Goal: Task Accomplishment & Management: Complete application form

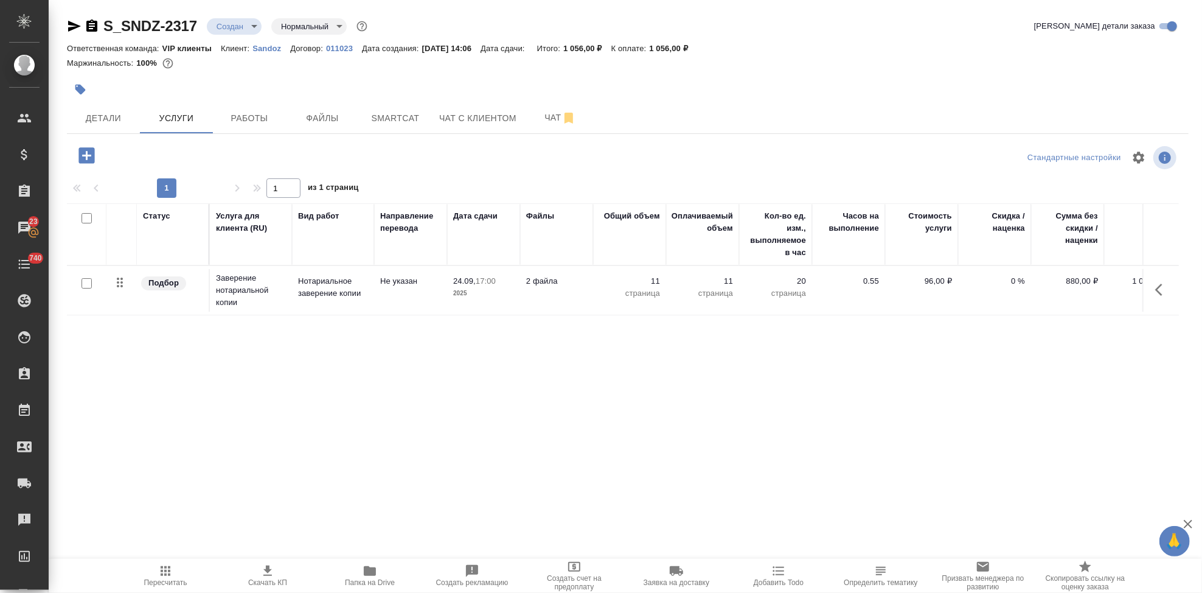
click at [158, 582] on span "Пересчитать" at bounding box center [165, 582] width 43 height 9
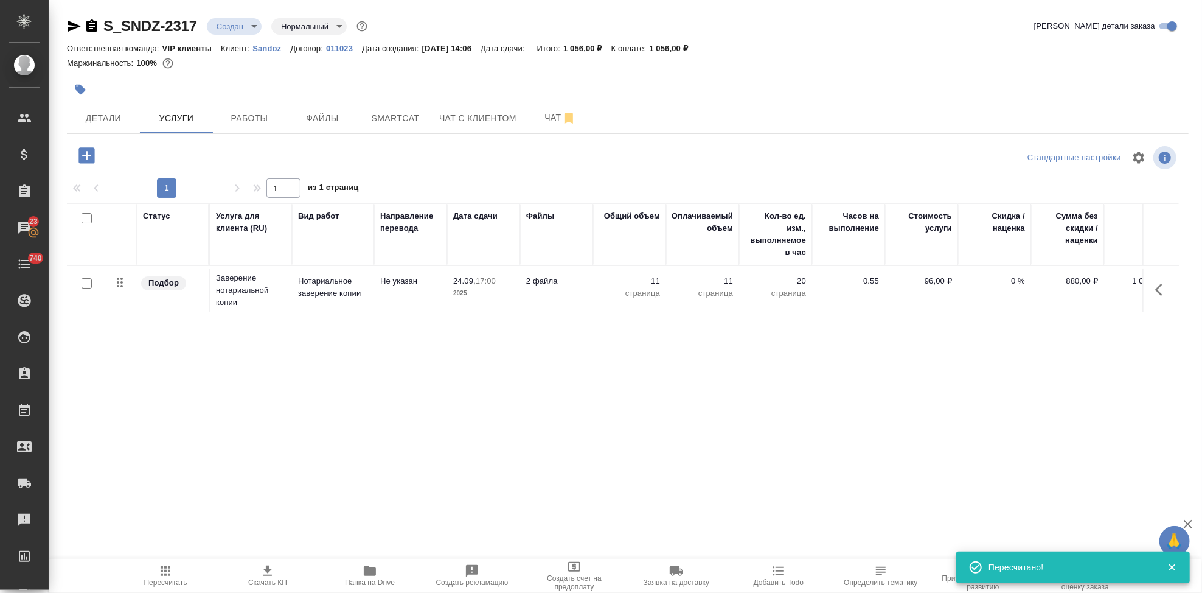
click at [266, 577] on icon "button" at bounding box center [267, 570] width 15 height 15
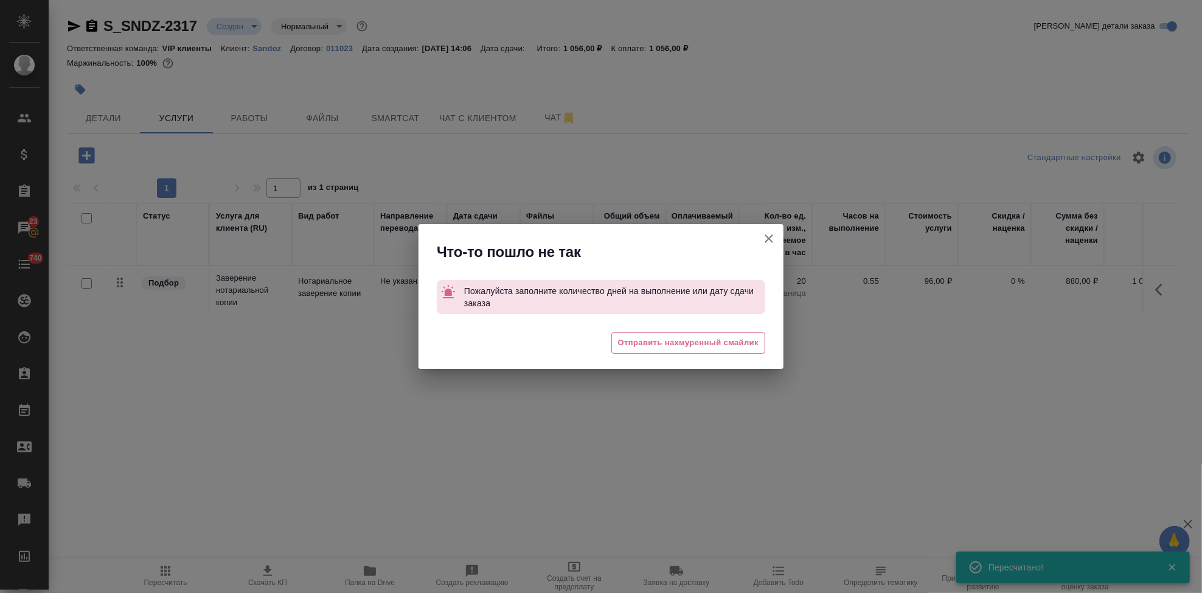
click at [771, 244] on icon "button" at bounding box center [769, 238] width 15 height 15
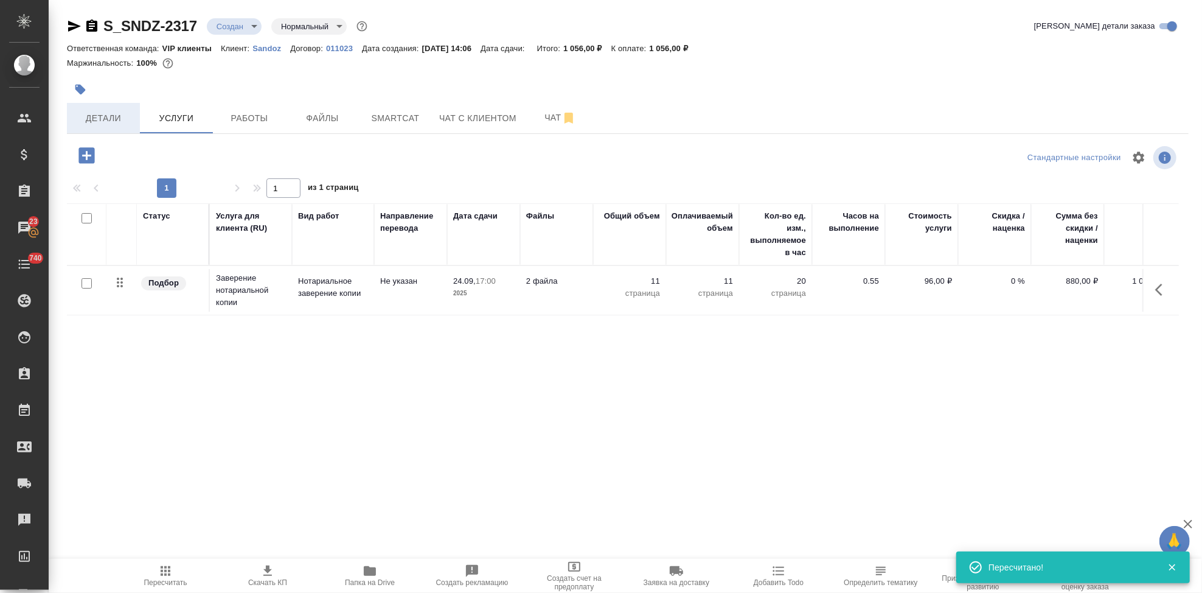
click at [108, 114] on span "Детали" at bounding box center [103, 118] width 58 height 15
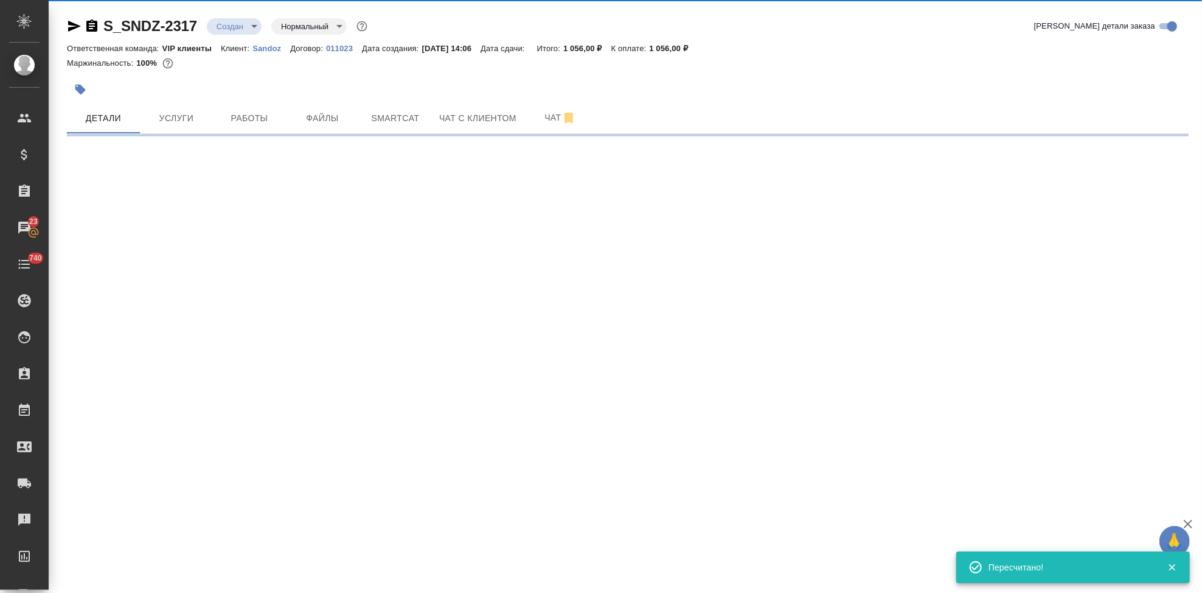
select select "RU"
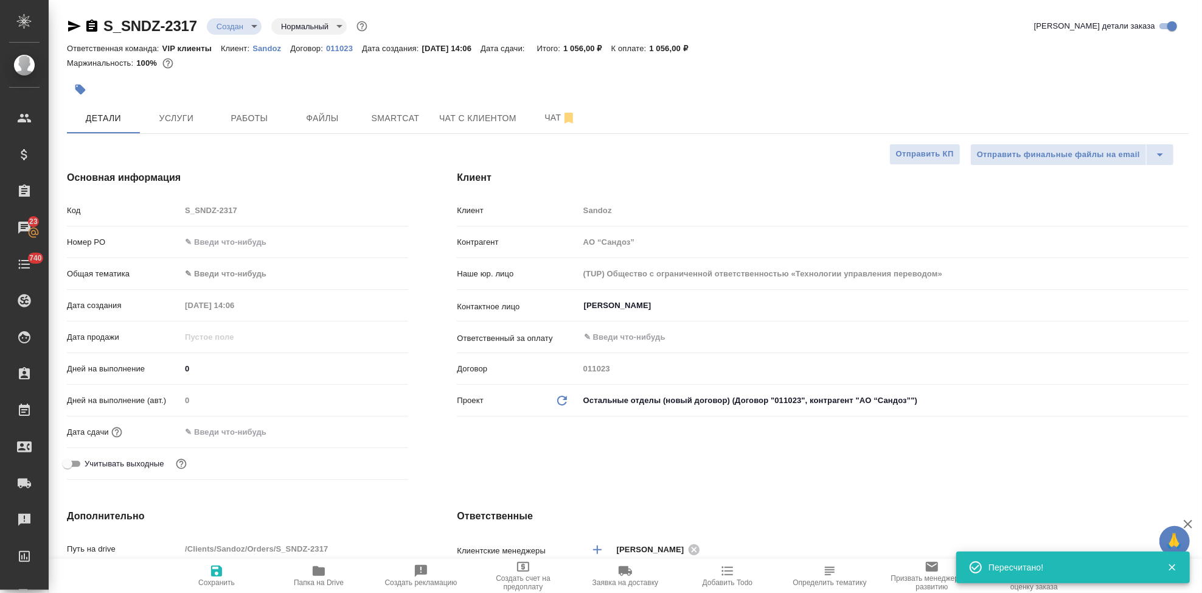
type textarea "x"
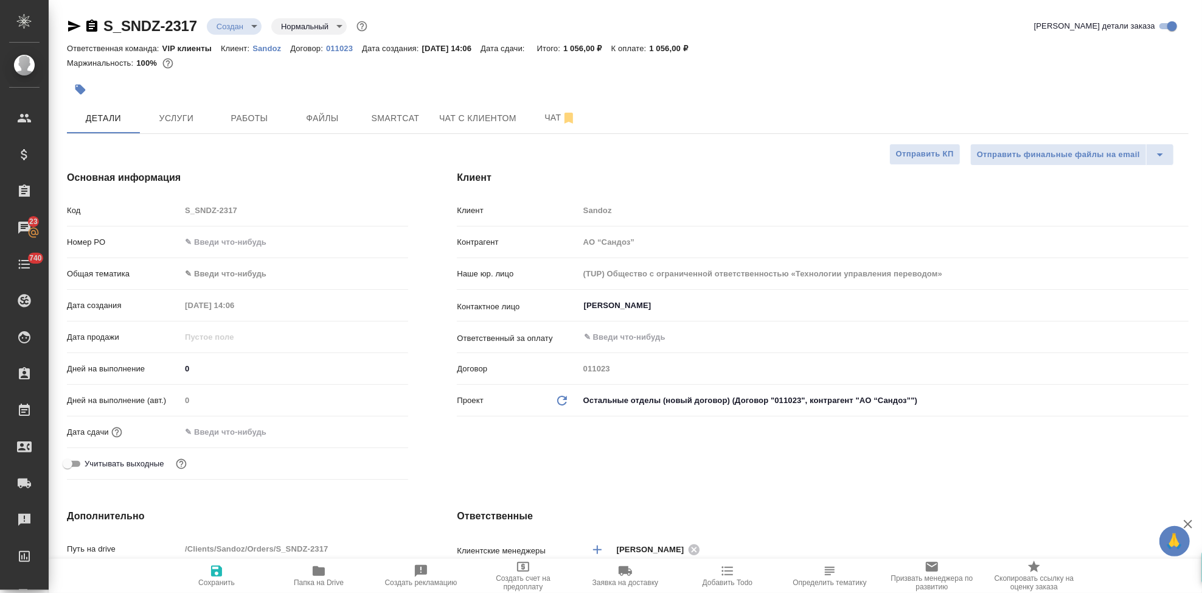
click at [212, 369] on input "0" at bounding box center [295, 369] width 228 height 18
type textarea "x"
type input "1"
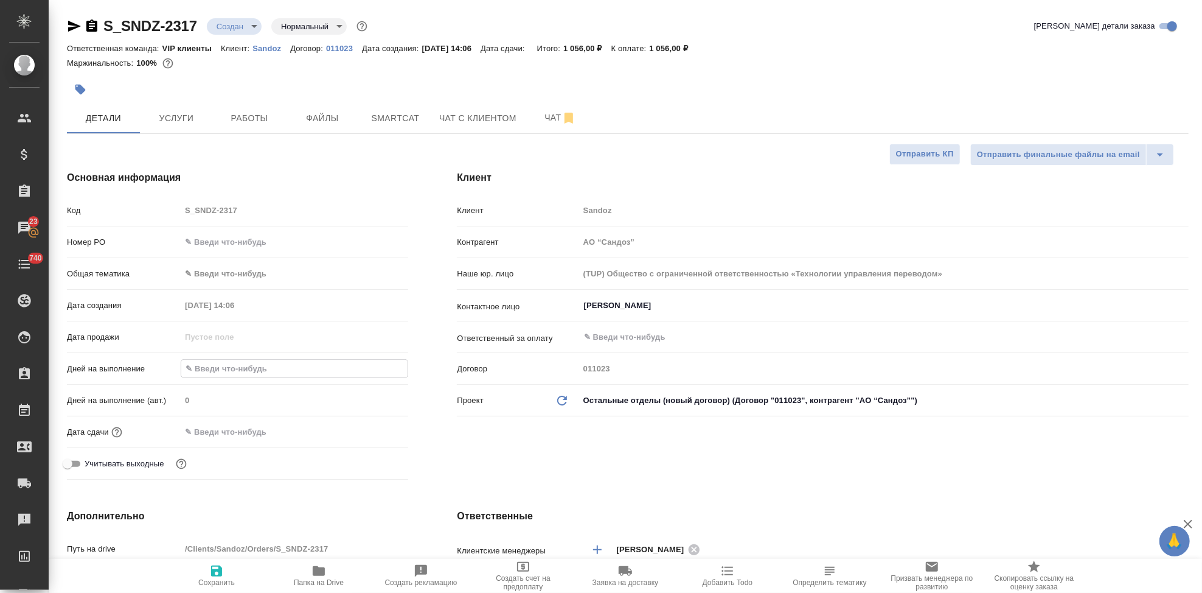
type textarea "x"
type input "1"
click at [215, 578] on span "Сохранить" at bounding box center [216, 582] width 37 height 9
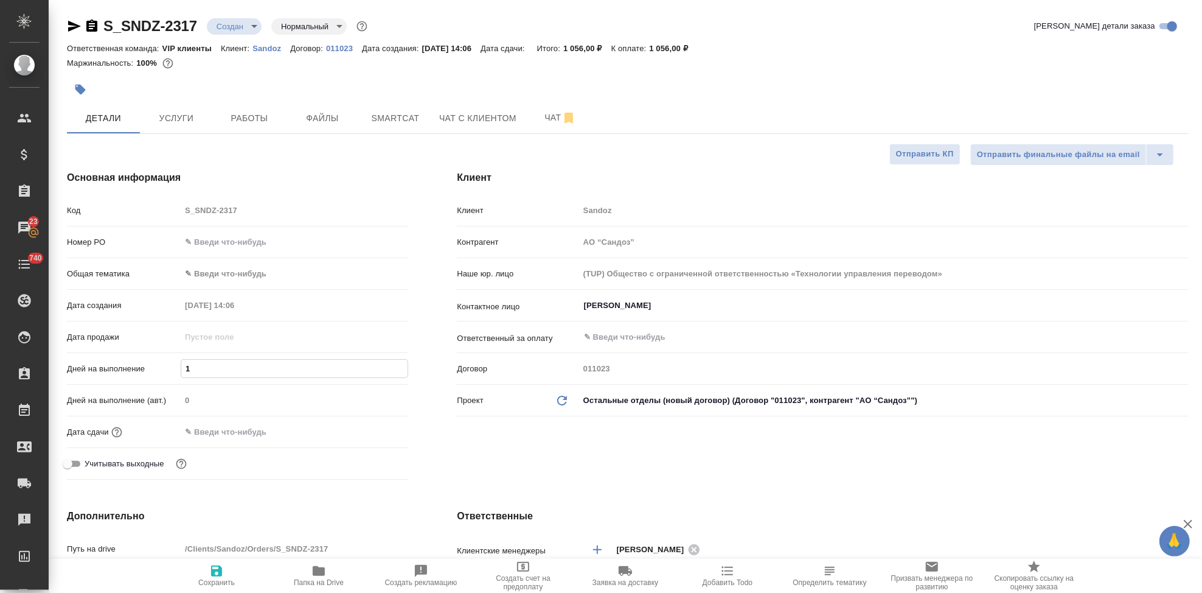
type textarea "x"
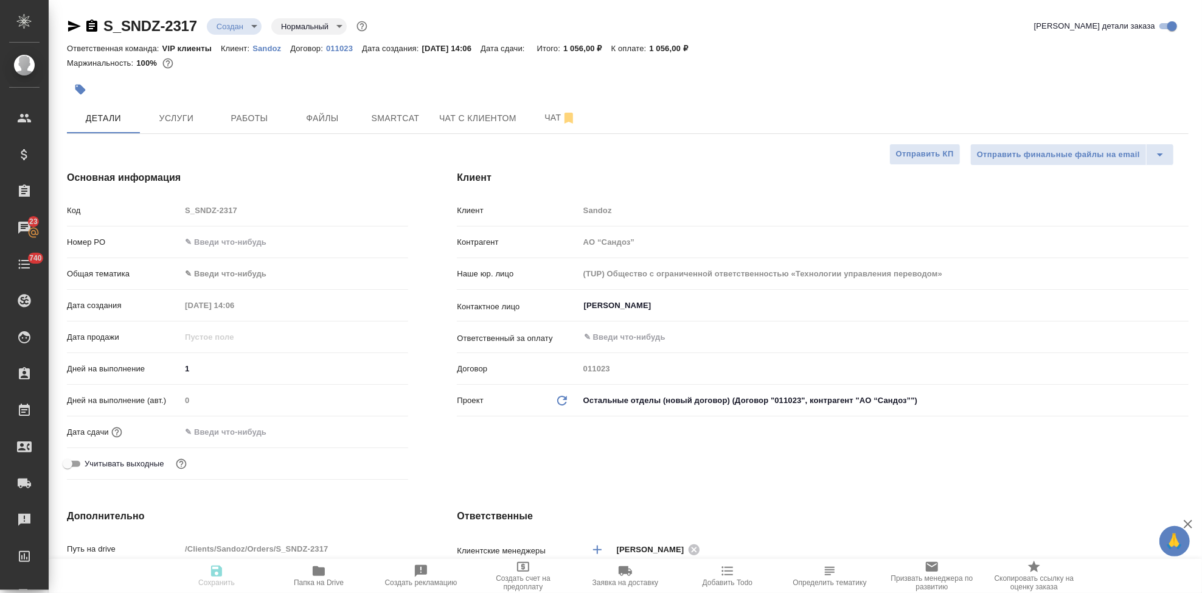
type textarea "x"
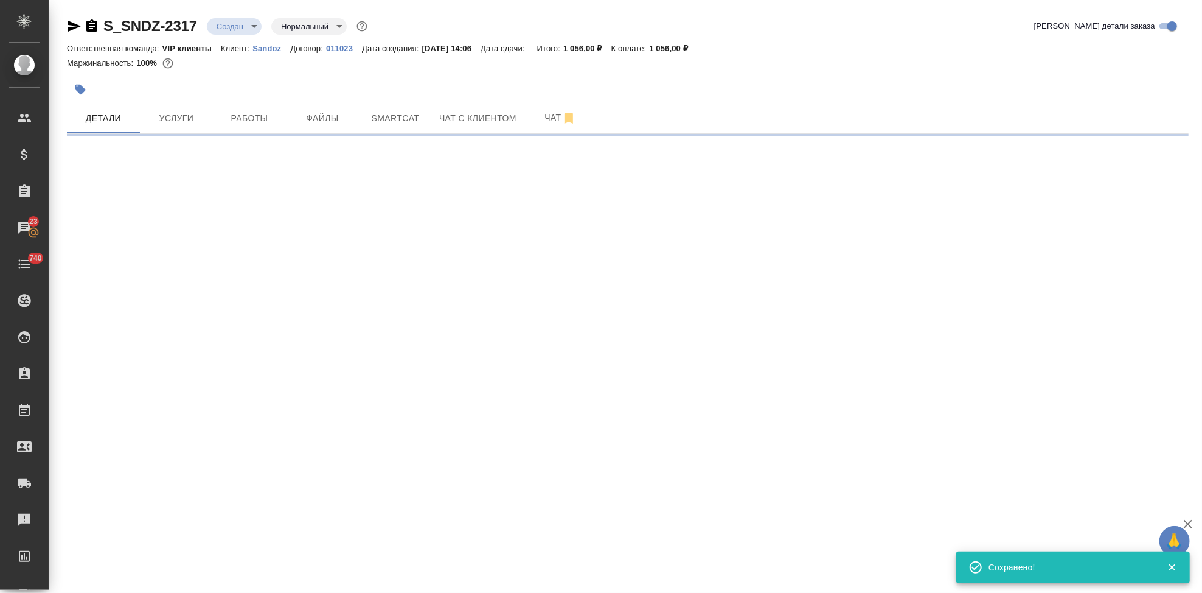
select select "RU"
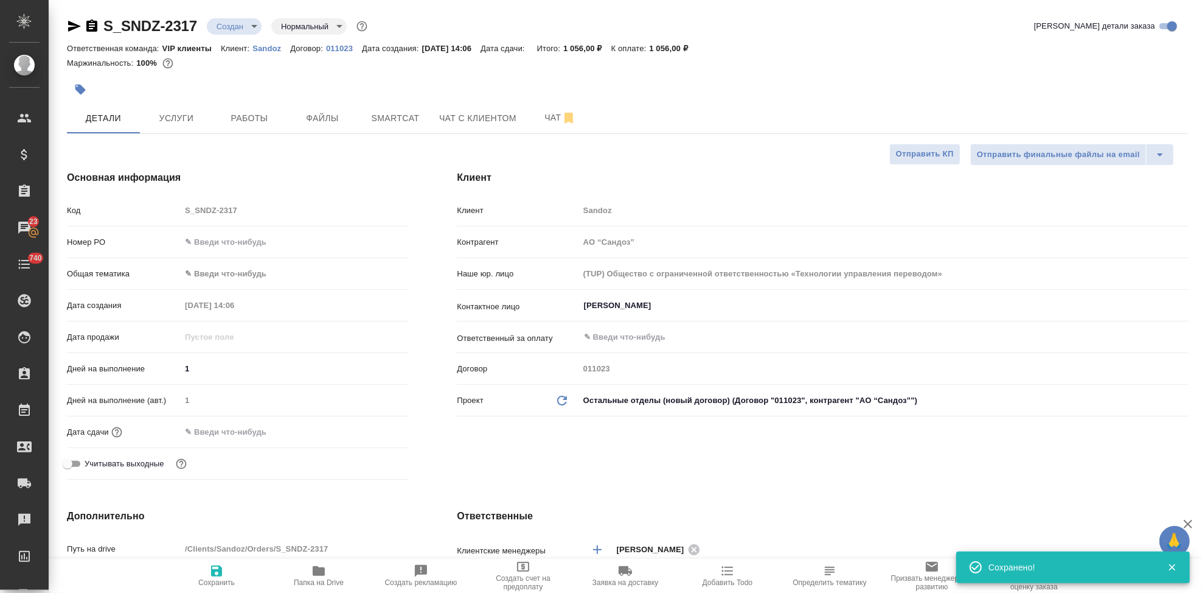
type textarea "x"
click at [196, 120] on span "Услуги" at bounding box center [176, 118] width 58 height 15
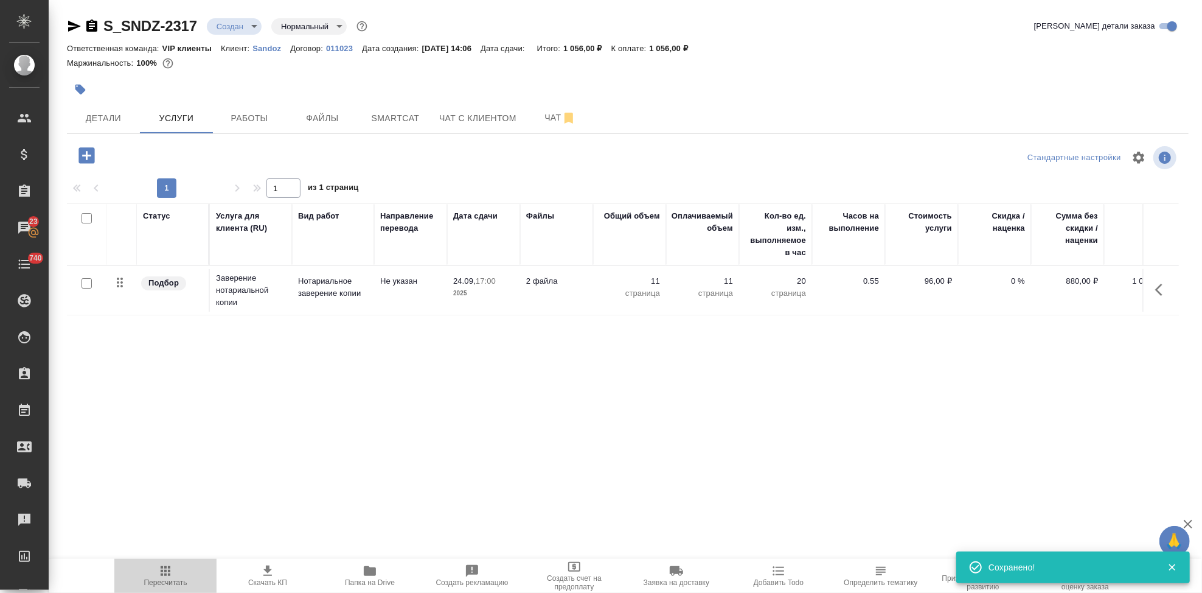
click at [175, 576] on span "Пересчитать" at bounding box center [166, 574] width 88 height 23
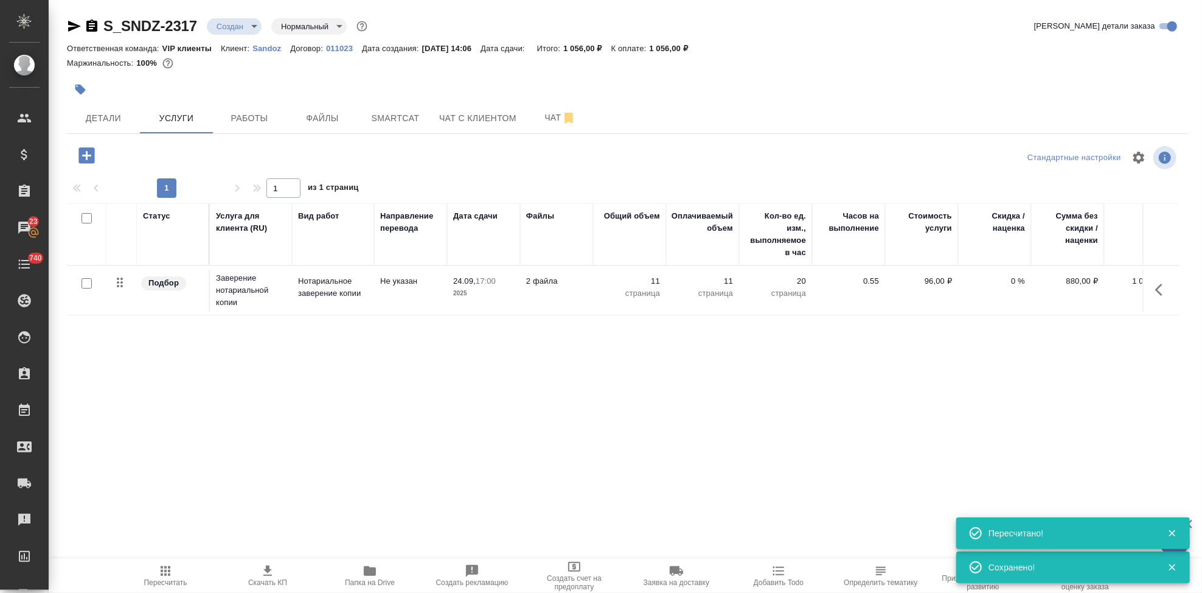
click at [270, 576] on icon "button" at bounding box center [267, 570] width 15 height 15
